Goal: Transaction & Acquisition: Purchase product/service

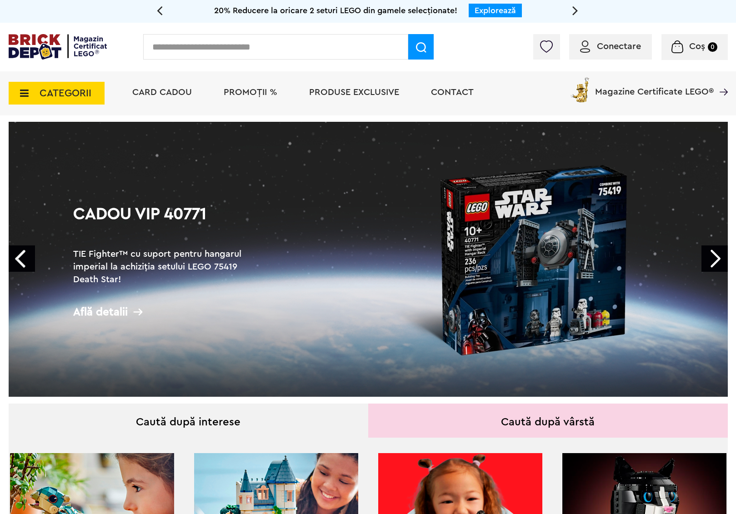
click at [710, 257] on link "Next" at bounding box center [714, 258] width 26 height 26
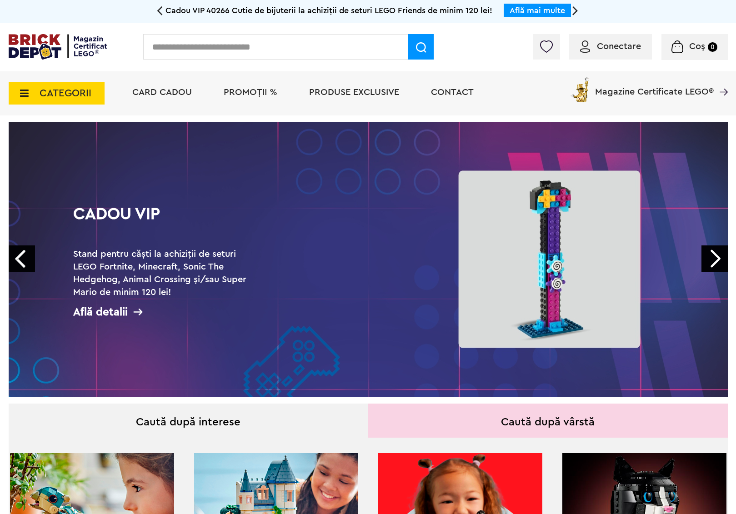
click at [710, 257] on link "Next" at bounding box center [714, 258] width 26 height 26
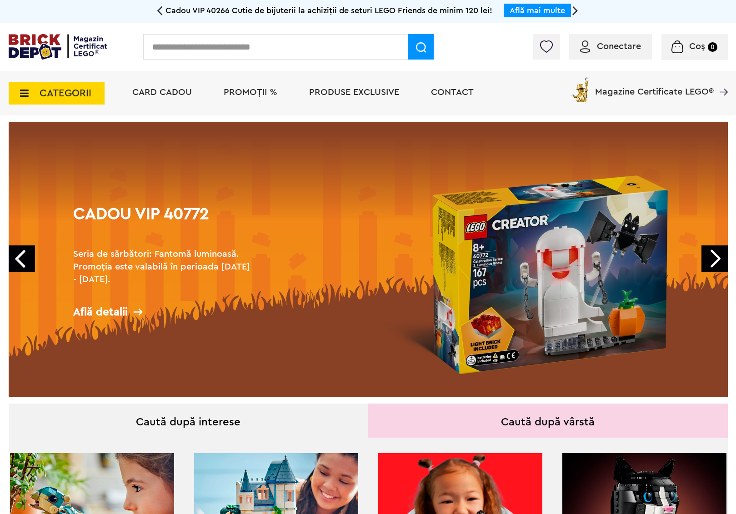
click at [710, 257] on link "Next" at bounding box center [714, 258] width 26 height 26
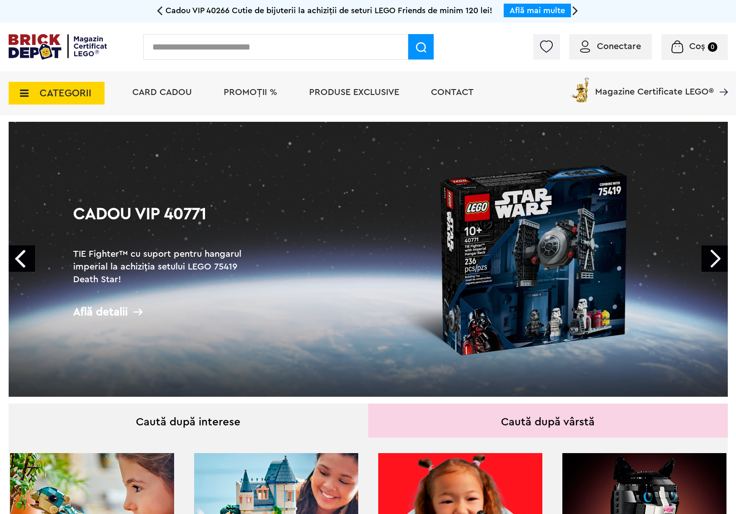
click at [710, 257] on link "Next" at bounding box center [714, 258] width 26 height 26
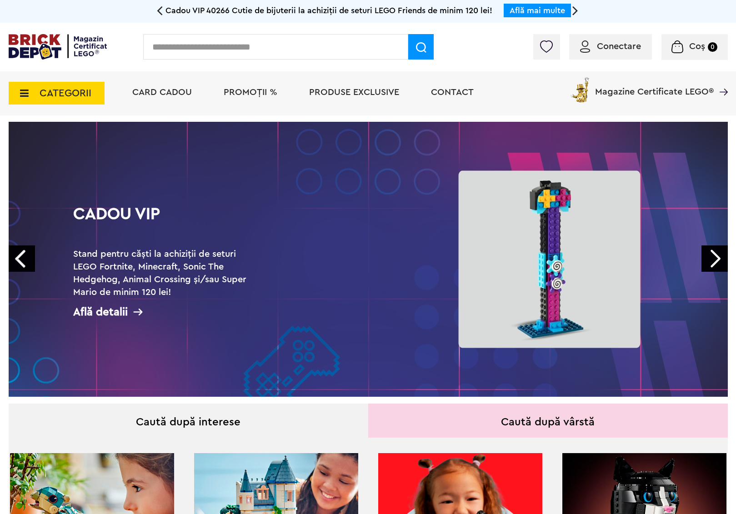
click at [710, 257] on link "Next" at bounding box center [714, 258] width 26 height 26
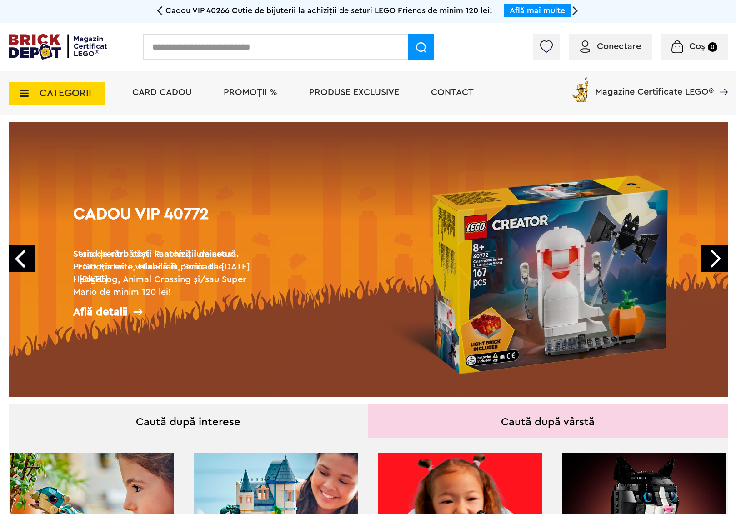
click at [710, 257] on link "Next" at bounding box center [714, 258] width 26 height 26
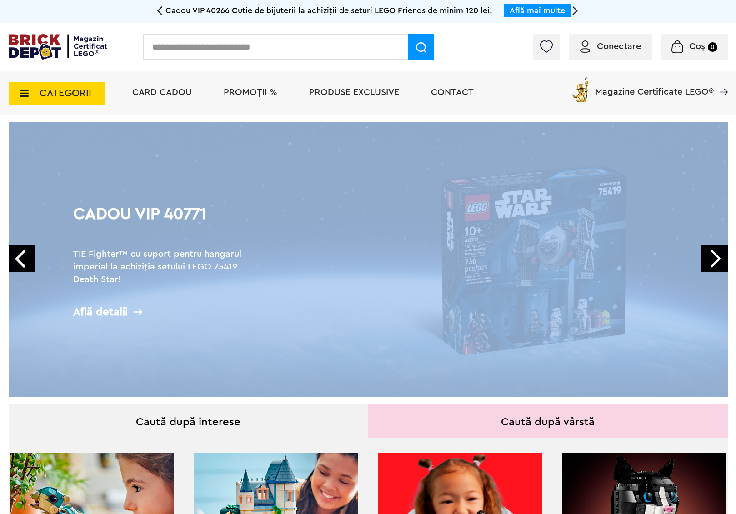
click at [710, 257] on link "Next" at bounding box center [714, 258] width 26 height 26
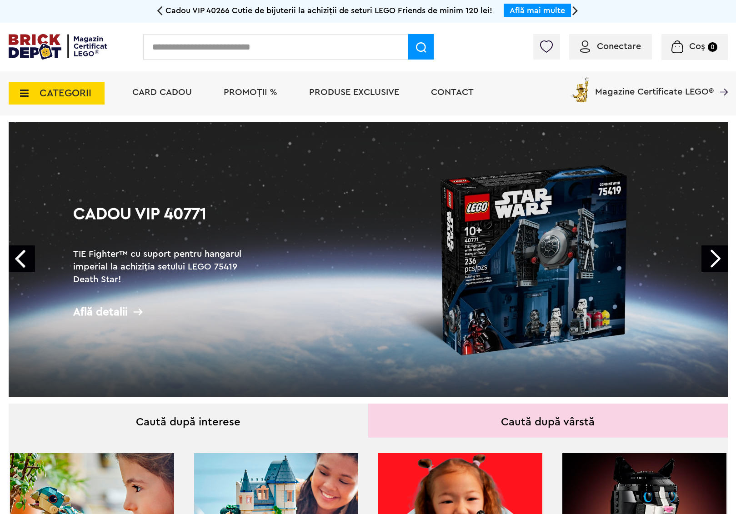
click at [710, 257] on link "Next" at bounding box center [714, 258] width 26 height 26
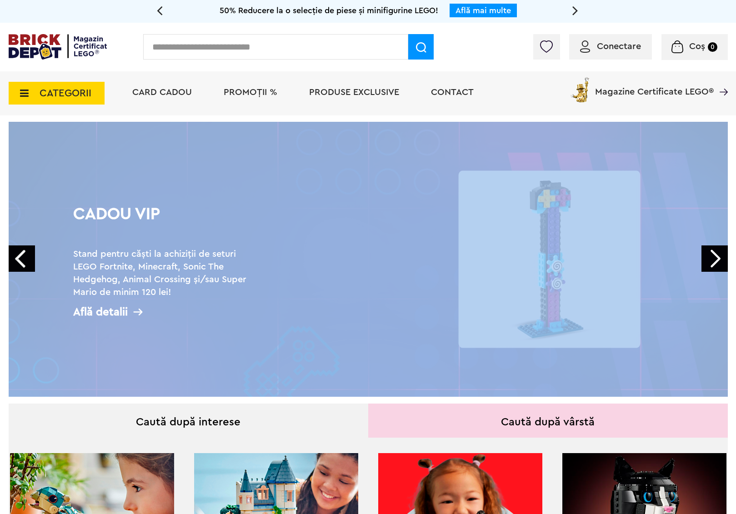
click at [32, 91] on span "CATEGORII" at bounding box center [57, 93] width 96 height 23
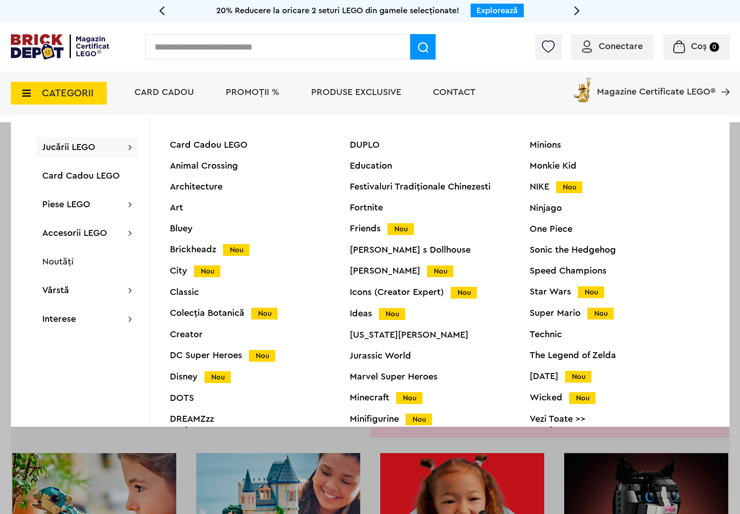
click at [25, 91] on icon at bounding box center [24, 93] width 14 height 10
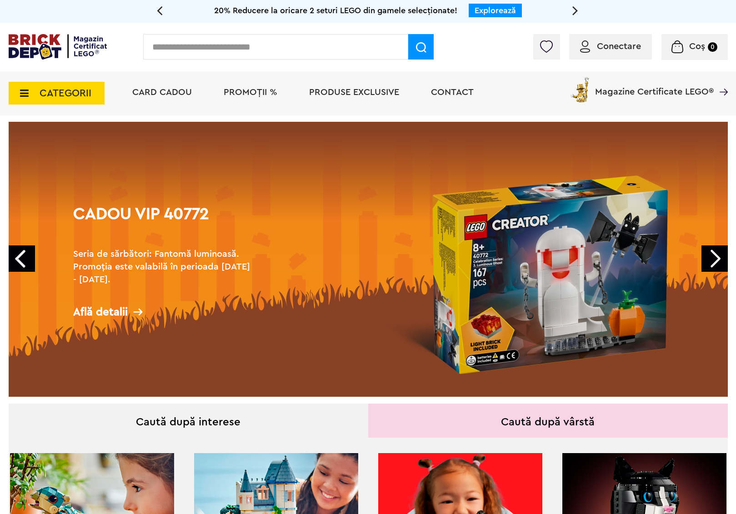
click at [25, 91] on icon at bounding box center [22, 93] width 14 height 10
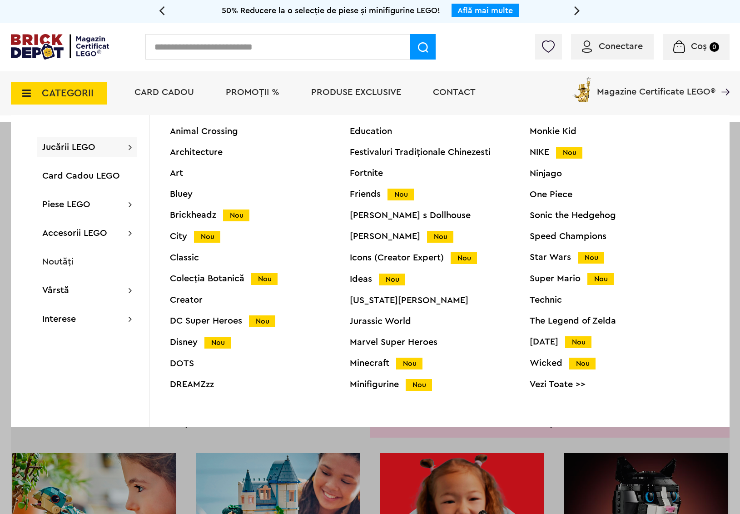
scroll to position [35, 0]
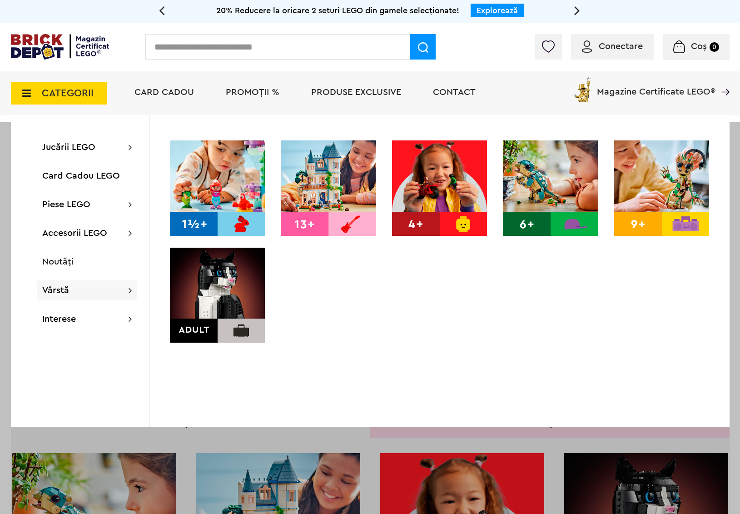
click at [183, 302] on img at bounding box center [217, 295] width 95 height 95
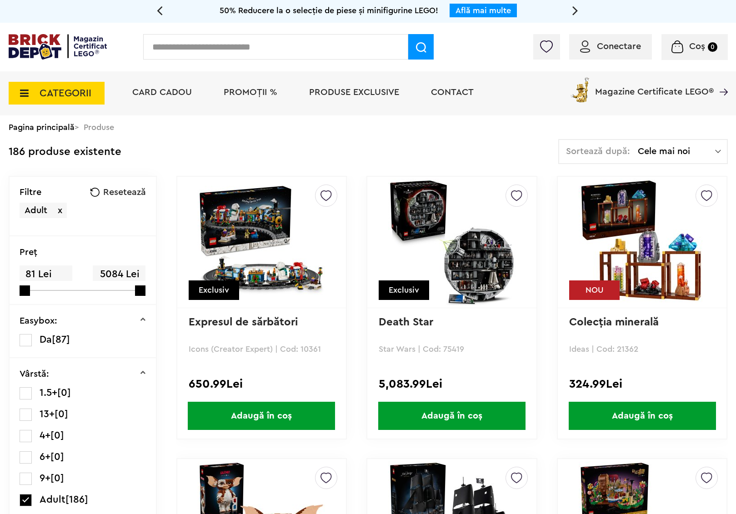
click at [448, 405] on span "Adaugă în coș" at bounding box center [451, 416] width 147 height 28
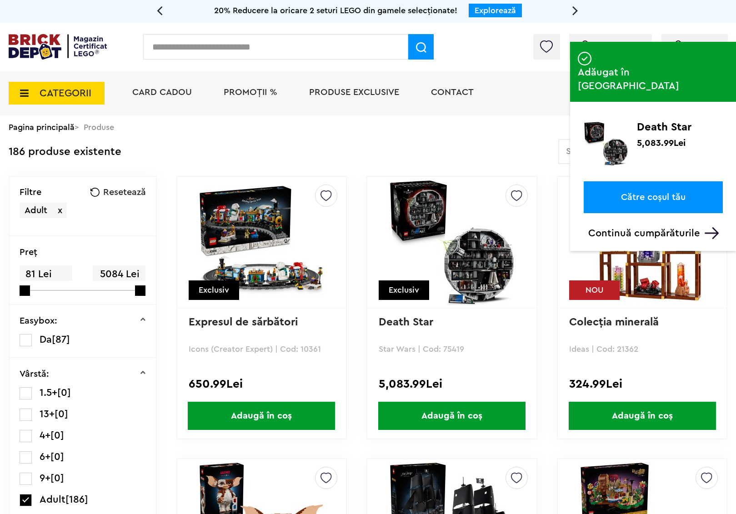
click at [444, 205] on img at bounding box center [451, 242] width 127 height 127
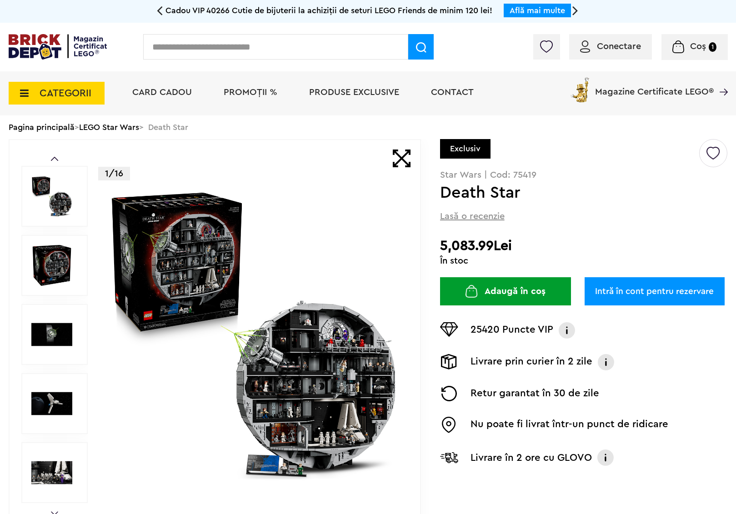
click at [44, 269] on img at bounding box center [51, 265] width 41 height 41
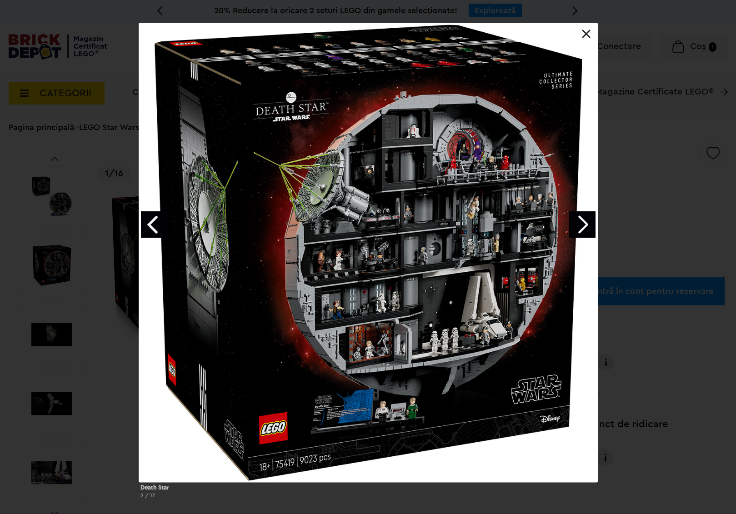
click at [582, 229] on link "Next image" at bounding box center [582, 224] width 26 height 26
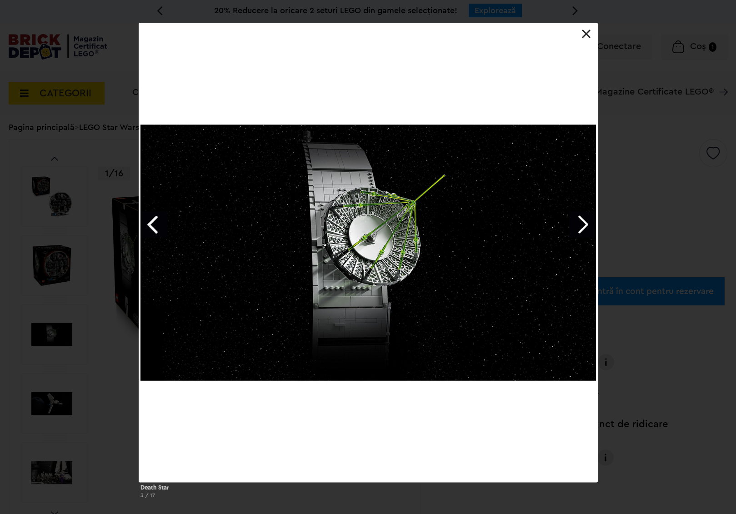
click at [582, 229] on link "Next image" at bounding box center [582, 224] width 26 height 26
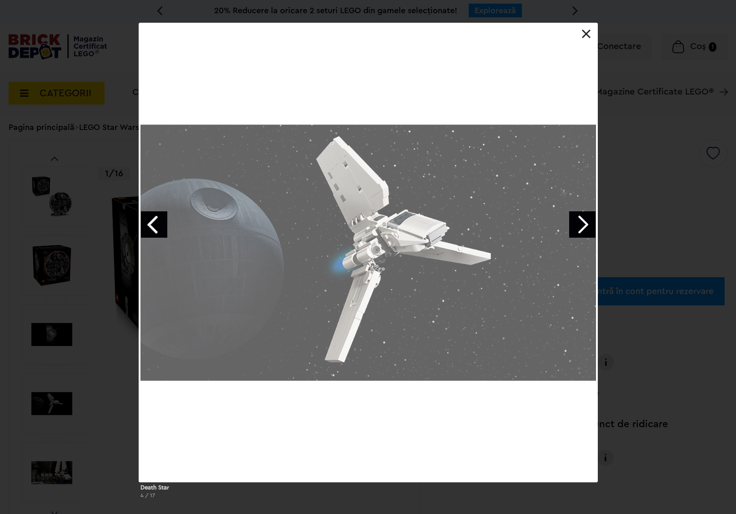
click at [582, 229] on link "Next image" at bounding box center [582, 224] width 26 height 26
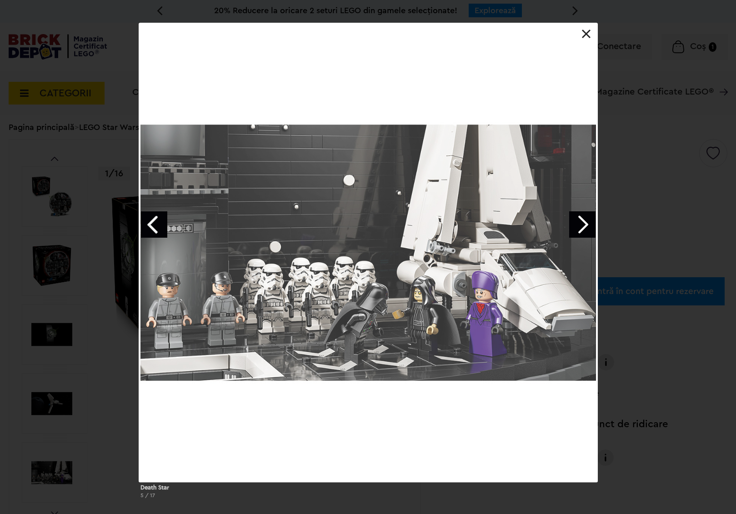
click at [582, 229] on link "Next image" at bounding box center [582, 224] width 26 height 26
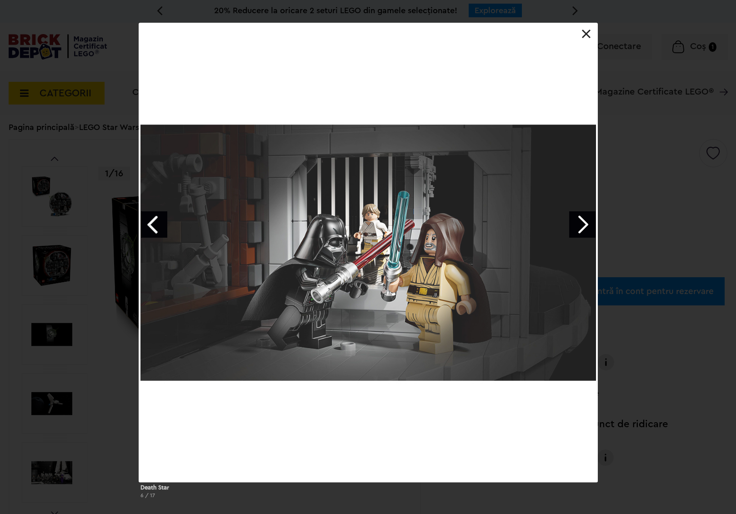
click at [582, 229] on link "Next image" at bounding box center [582, 224] width 26 height 26
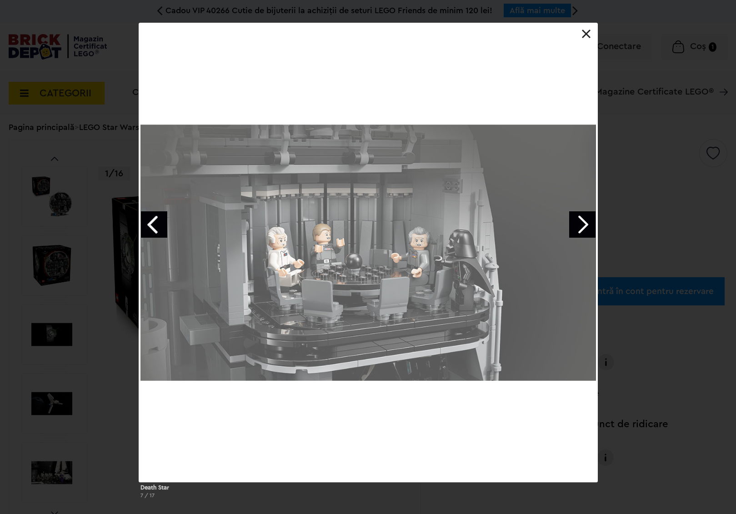
click at [582, 229] on link "Next image" at bounding box center [582, 224] width 26 height 26
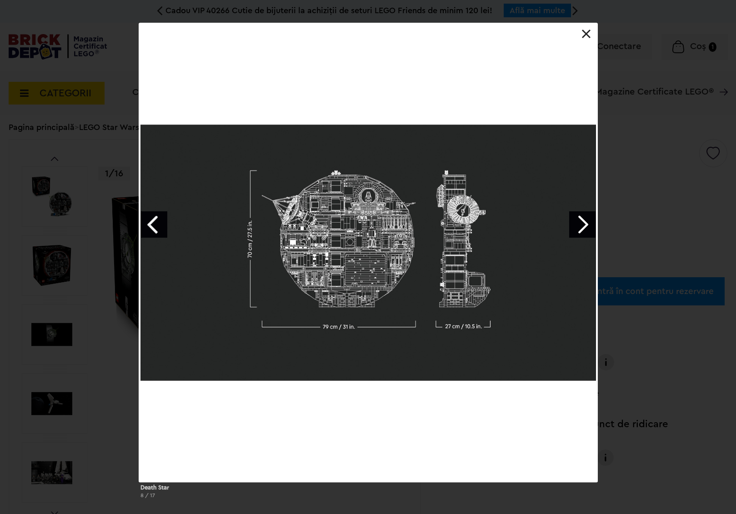
click at [582, 229] on link "Next image" at bounding box center [582, 224] width 26 height 26
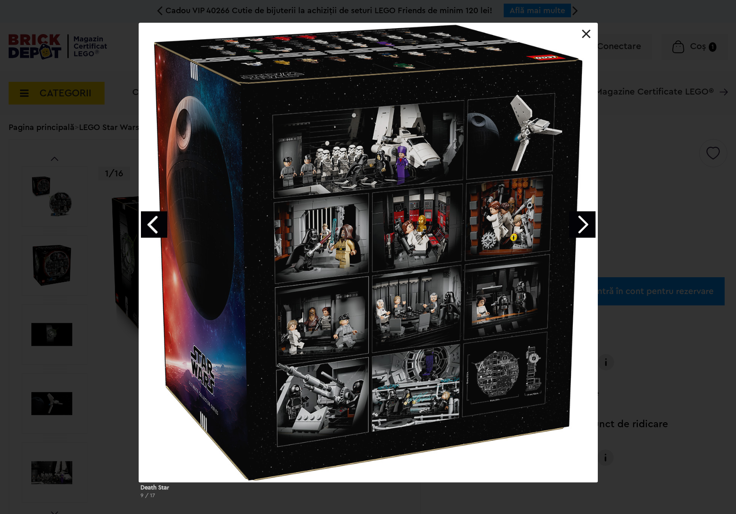
click at [582, 229] on link "Next image" at bounding box center [582, 224] width 26 height 26
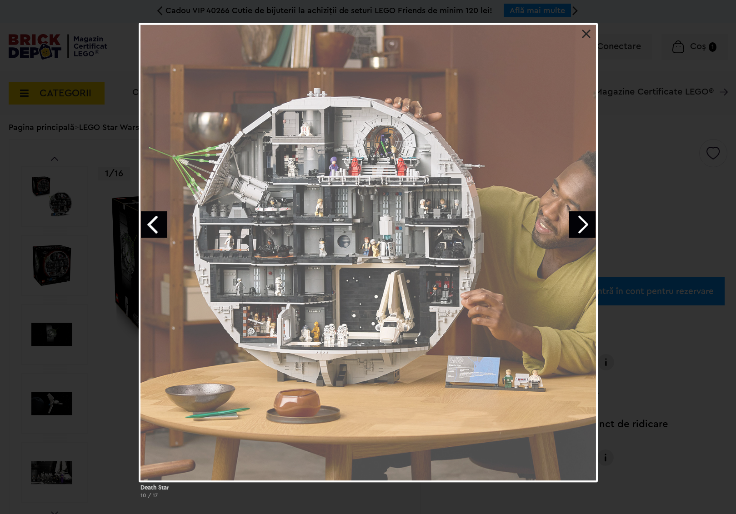
click at [582, 229] on link "Next image" at bounding box center [582, 224] width 26 height 26
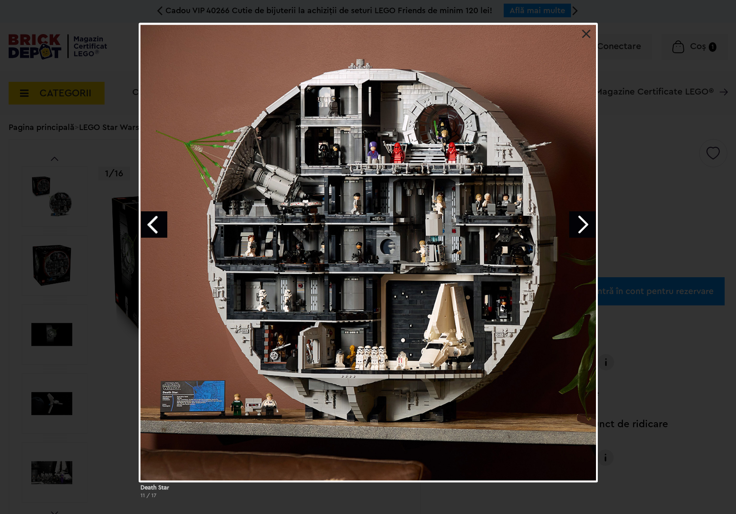
click at [154, 225] on link "Previous image" at bounding box center [154, 224] width 26 height 26
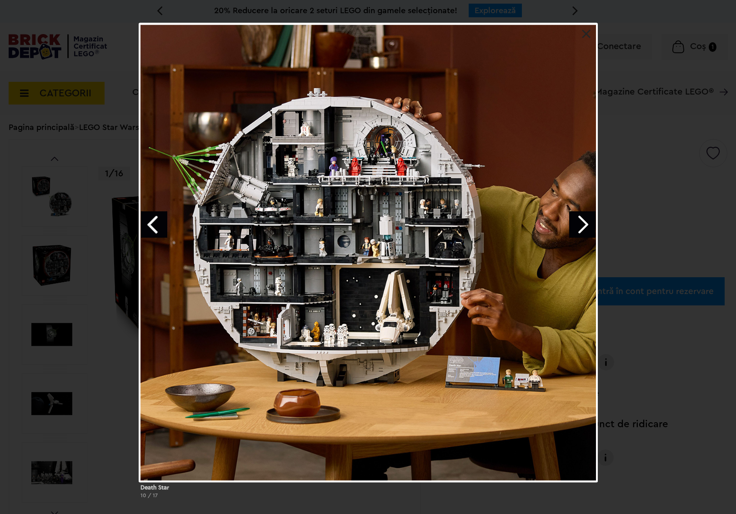
click at [583, 30] on link at bounding box center [586, 34] width 9 height 9
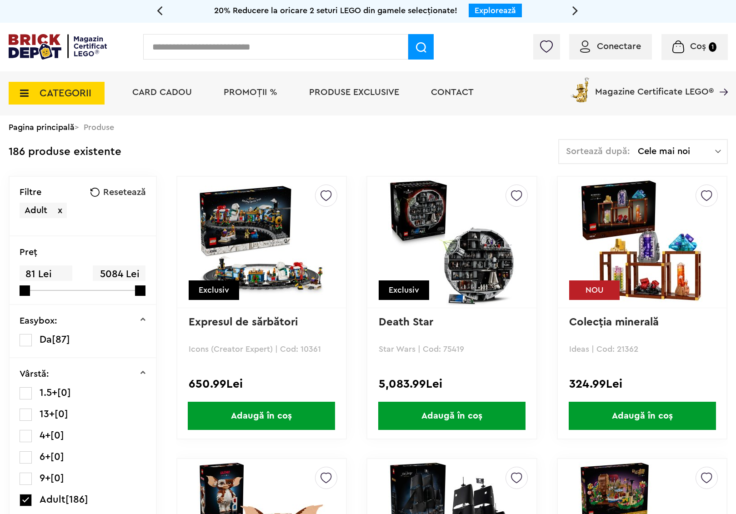
click at [684, 152] on span "Cele mai noi" at bounding box center [676, 151] width 77 height 9
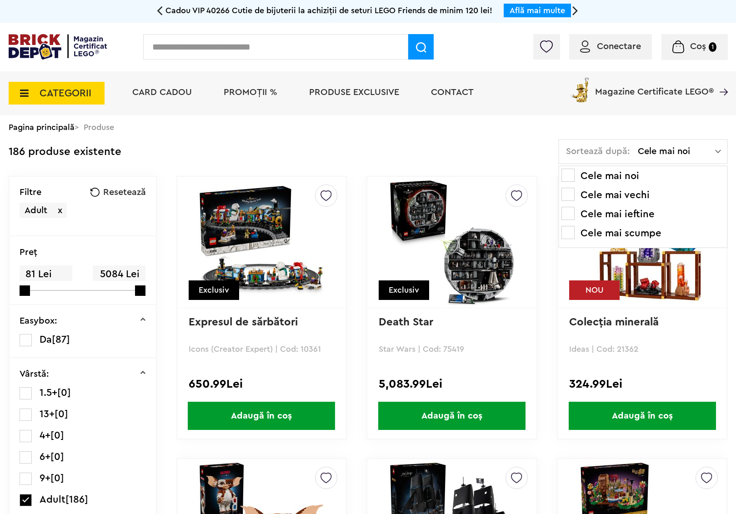
click at [568, 230] on span at bounding box center [567, 232] width 13 height 13
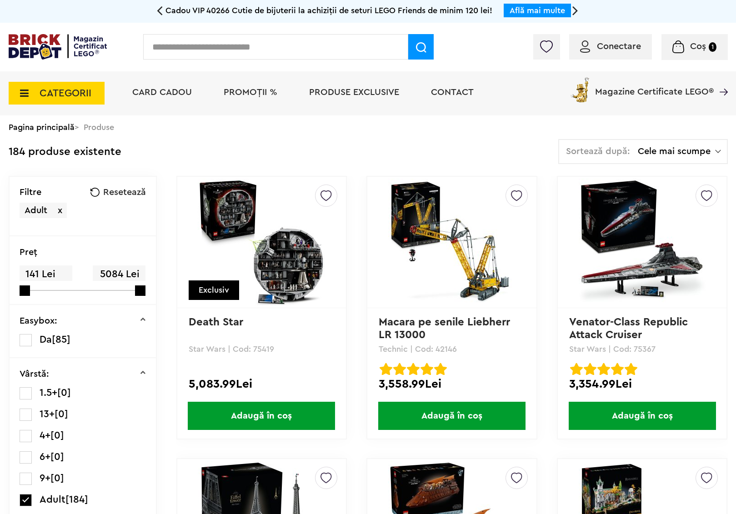
click at [19, 85] on span "CATEGORII" at bounding box center [57, 93] width 96 height 23
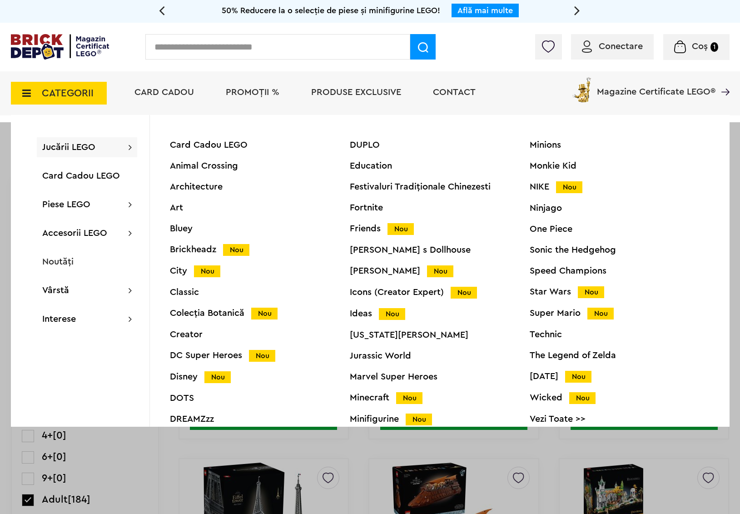
click at [109, 146] on div "Jucării LEGO Card Cadou LEGO Animal Crossing Architecture Art Bluey Brickheadz …" at bounding box center [87, 147] width 100 height 20
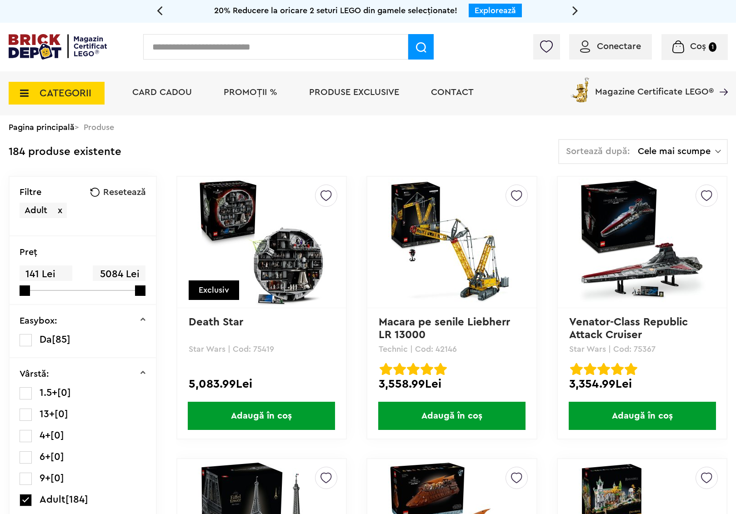
click at [58, 207] on span "x" at bounding box center [60, 210] width 5 height 9
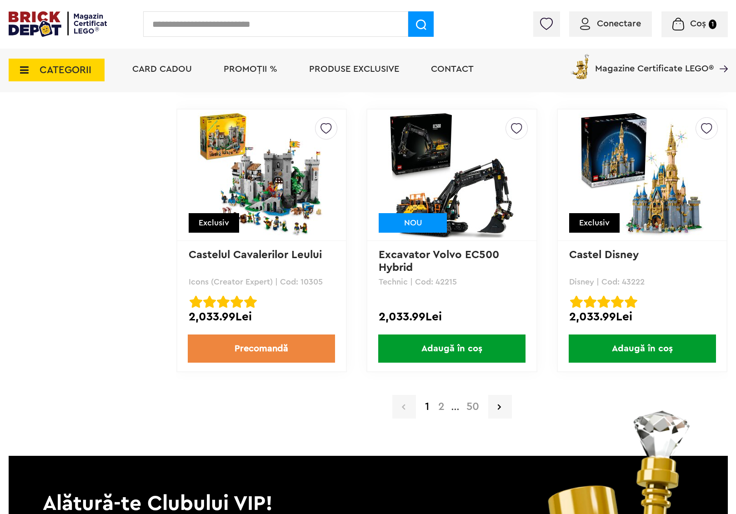
scroll to position [1778, 0]
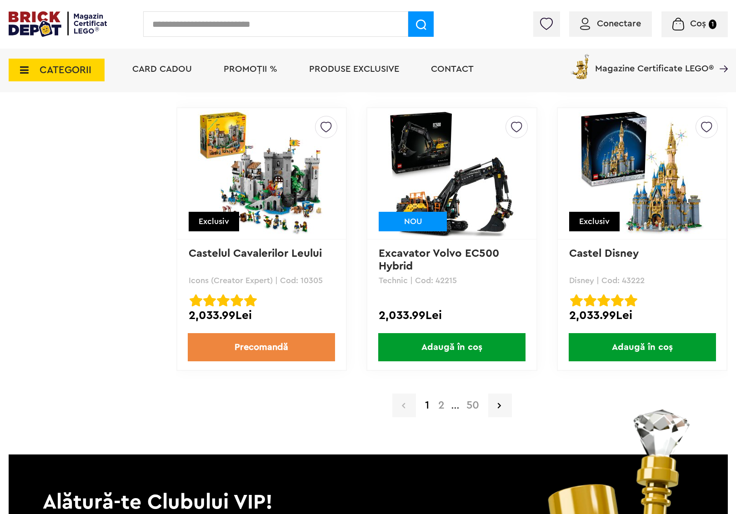
click at [436, 409] on link "2" at bounding box center [441, 405] width 15 height 11
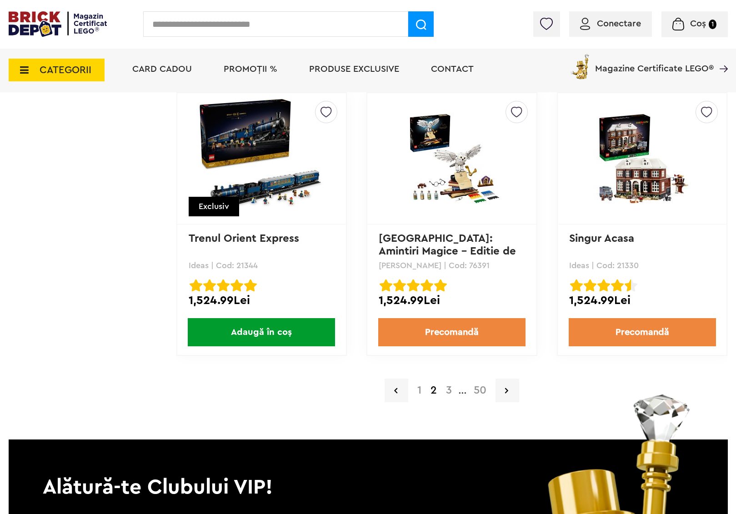
scroll to position [1794, 0]
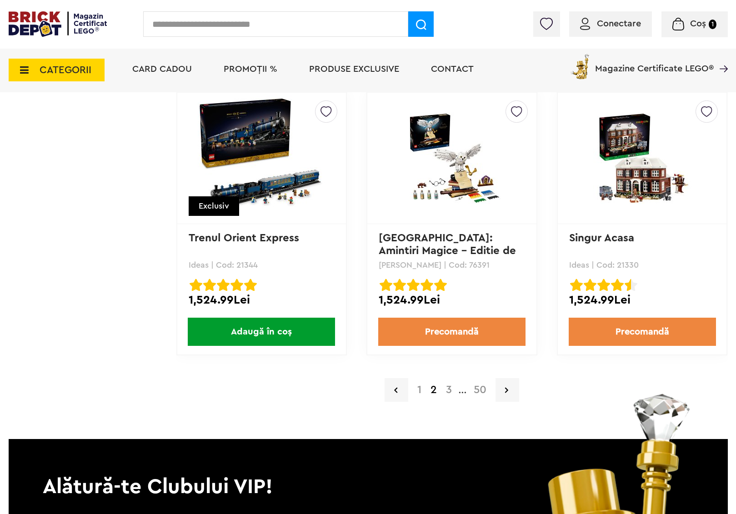
click at [448, 389] on link "3" at bounding box center [448, 389] width 15 height 11
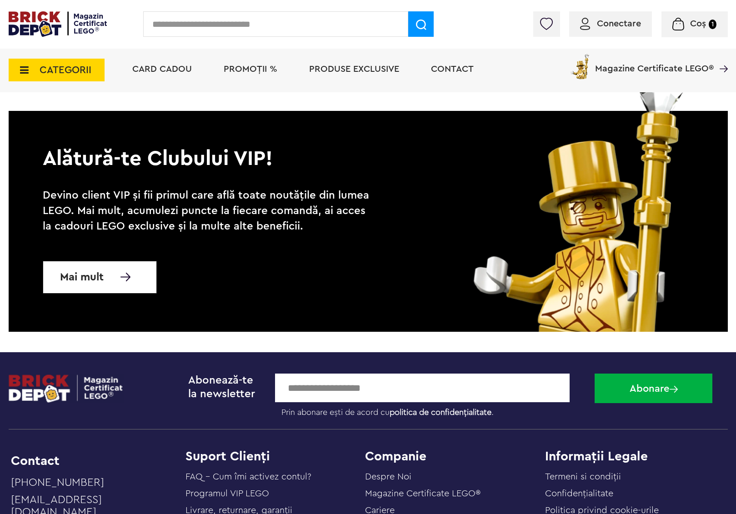
scroll to position [2124, 0]
